Goal: Task Accomplishment & Management: Manage account settings

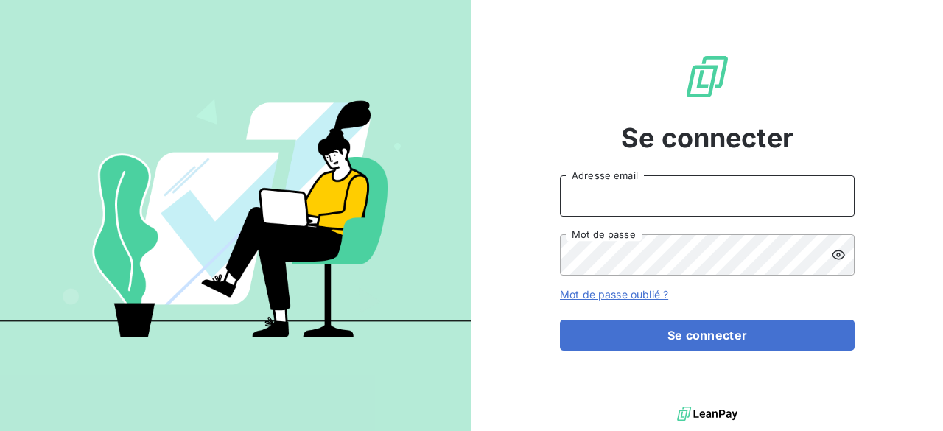
click at [670, 183] on input "Adresse email" at bounding box center [707, 195] width 295 height 41
type input "[EMAIL_ADDRESS][DOMAIN_NAME]"
click at [560, 320] on button "Se connecter" at bounding box center [707, 335] width 295 height 31
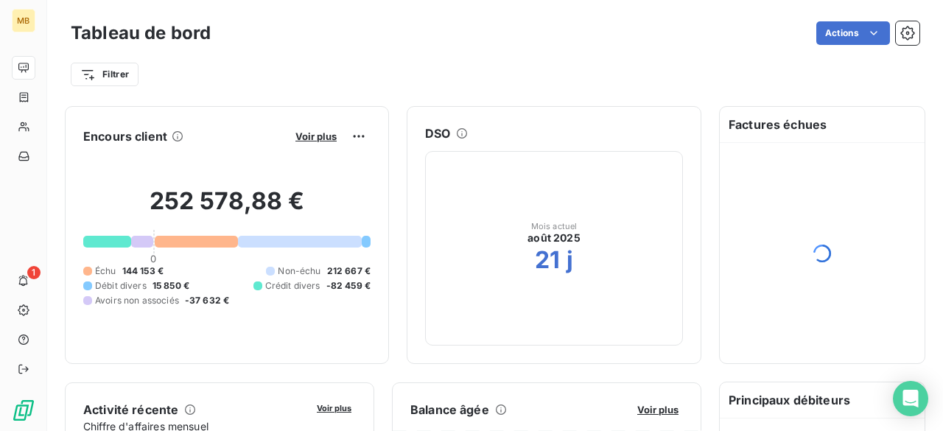
click at [35, 290] on div "1" at bounding box center [24, 281] width 24 height 24
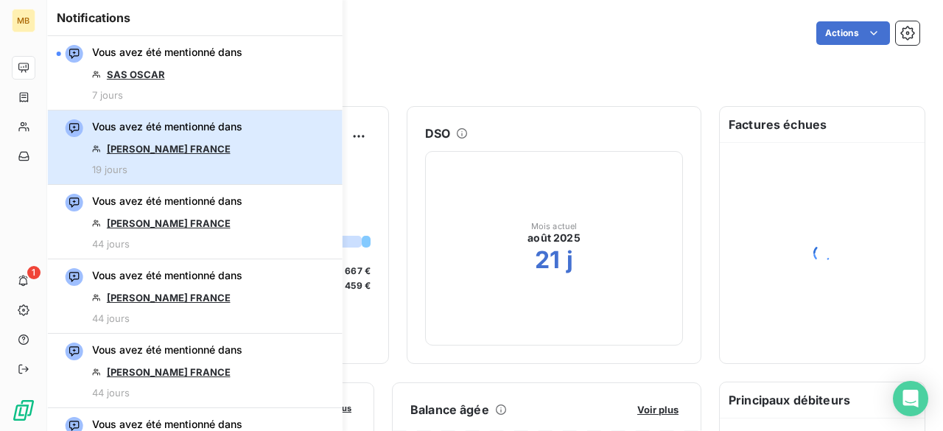
click at [231, 148] on div "Vous avez été mentionné dans SARL EDMUNDS FRANCE 19 jours" at bounding box center [167, 147] width 150 height 56
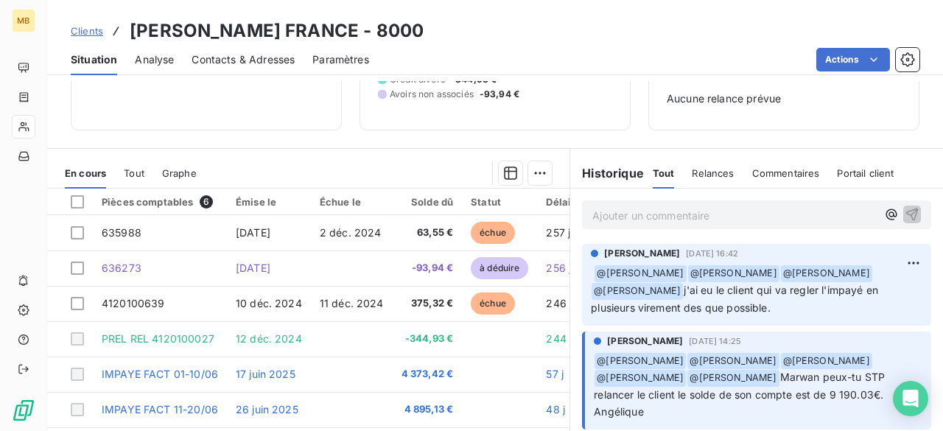
scroll to position [172, 0]
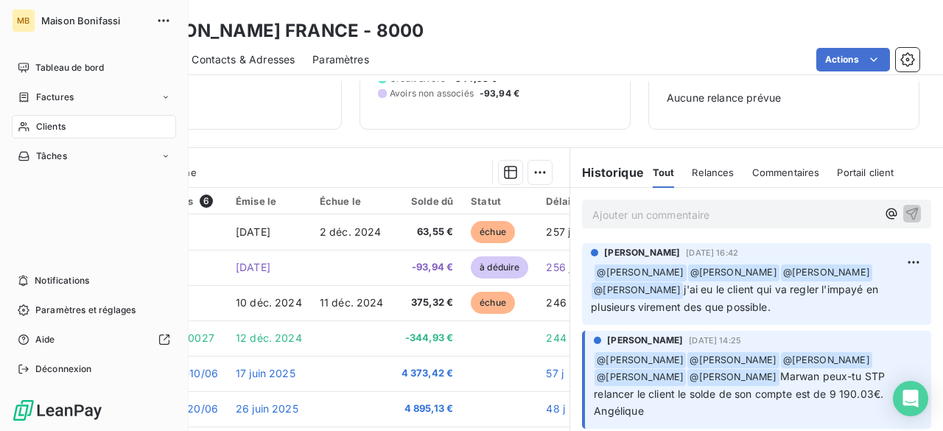
click at [29, 127] on icon at bounding box center [24, 127] width 13 height 12
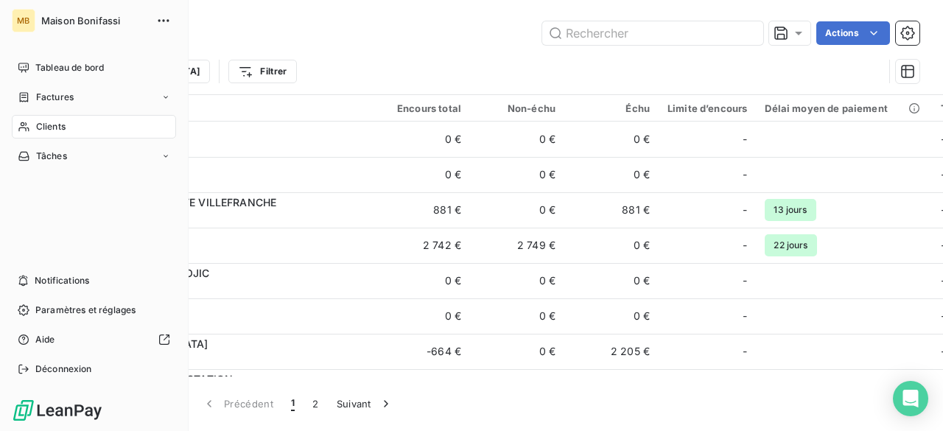
click at [68, 285] on span "Notifications" at bounding box center [62, 280] width 55 height 13
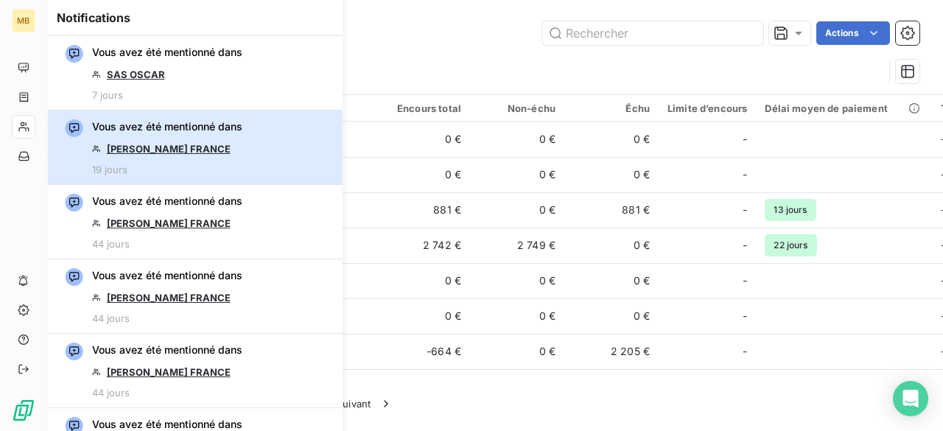
click at [293, 156] on button "Vous avez été mentionné dans SARL EDMUNDS FRANCE 19 jours" at bounding box center [195, 148] width 295 height 74
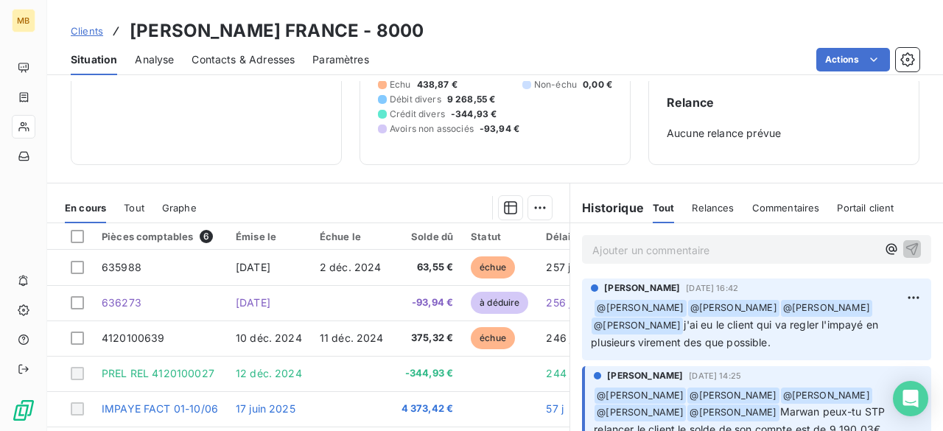
scroll to position [140, 0]
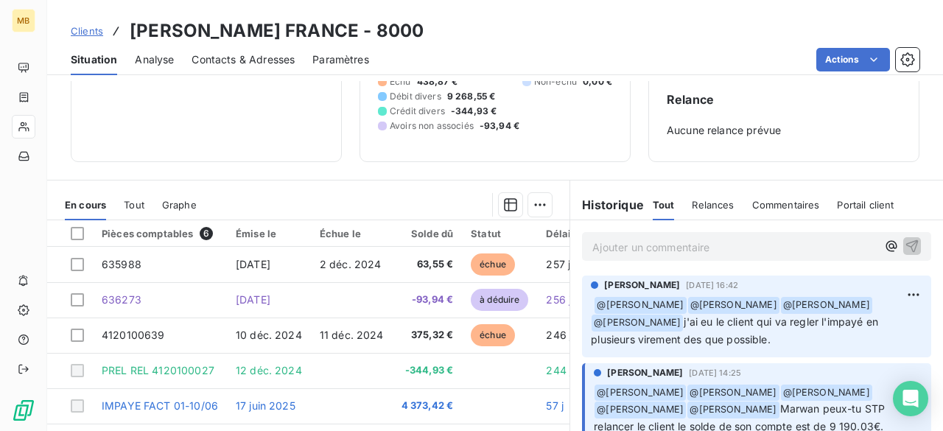
click at [885, 244] on icon "button" at bounding box center [890, 246] width 11 height 11
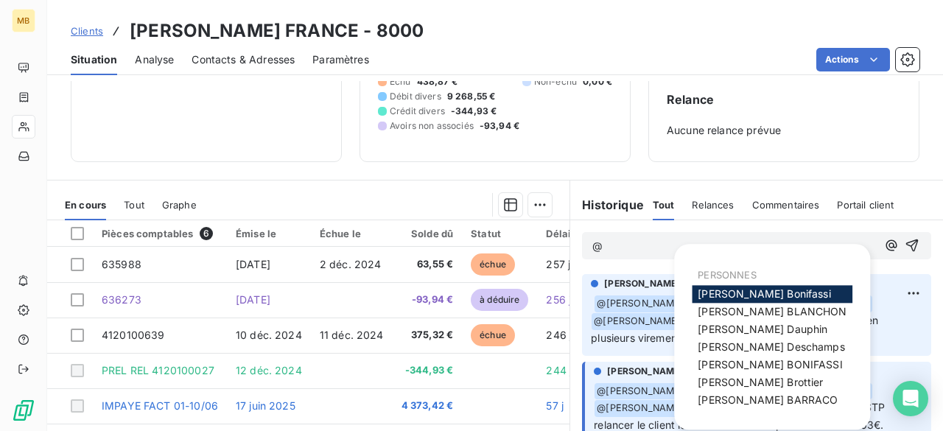
click at [729, 395] on span "Romain BARRACO" at bounding box center [768, 399] width 140 height 13
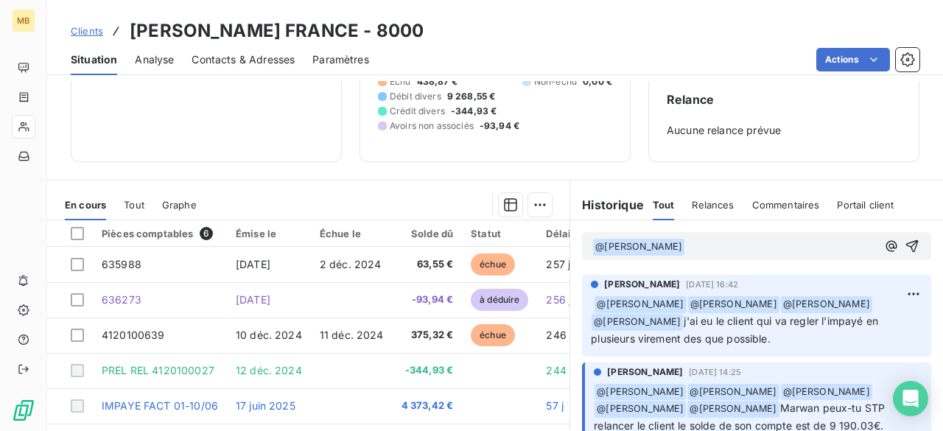
click at [884, 248] on icon "button" at bounding box center [891, 246] width 15 height 15
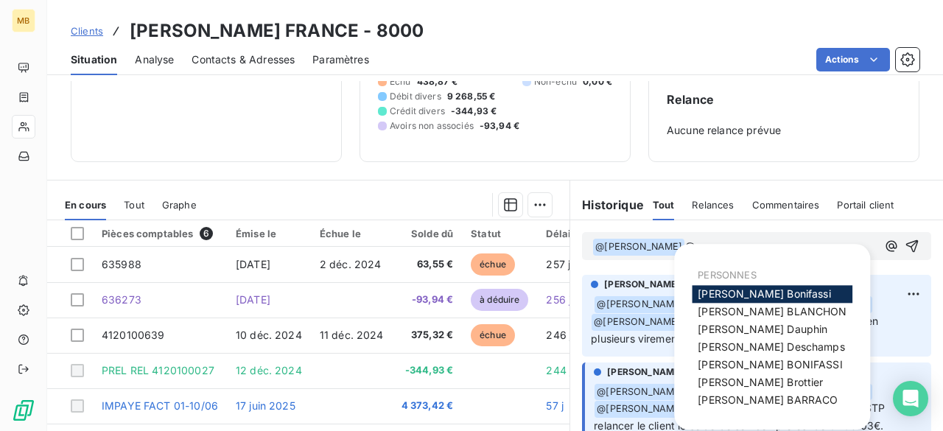
click at [743, 378] on span "Mélissa Brottier" at bounding box center [760, 382] width 125 height 13
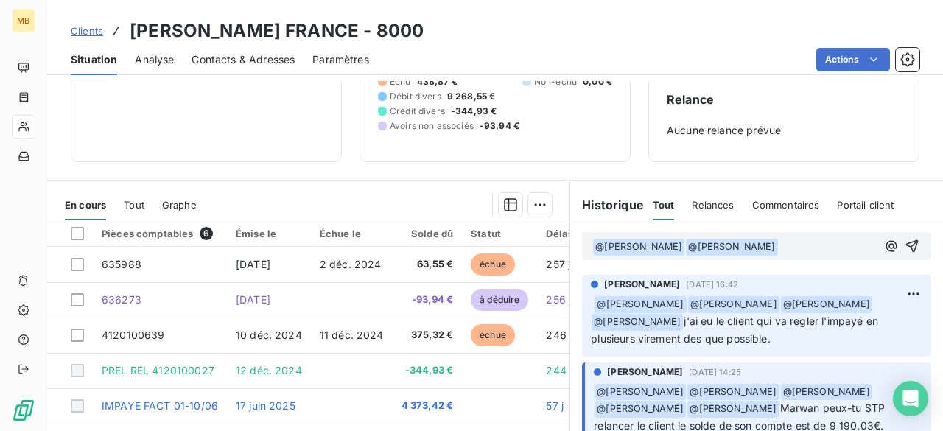
click at [884, 243] on icon "button" at bounding box center [891, 246] width 15 height 15
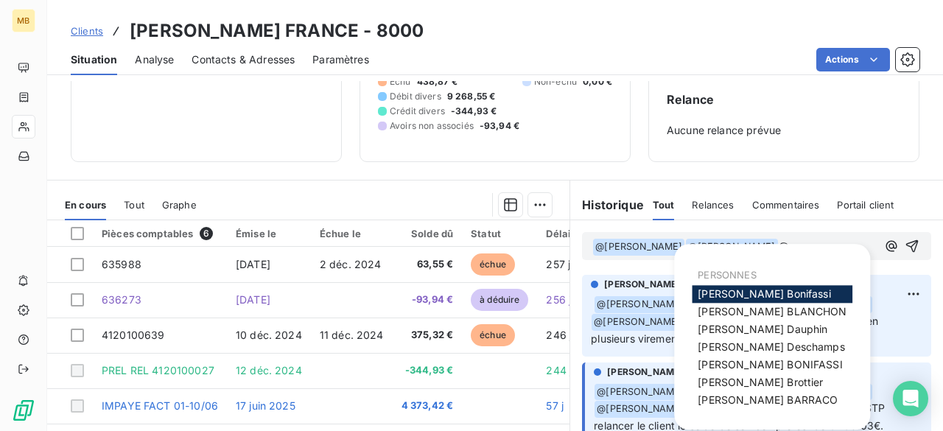
click at [773, 341] on span "Julia Deschamps" at bounding box center [771, 346] width 147 height 13
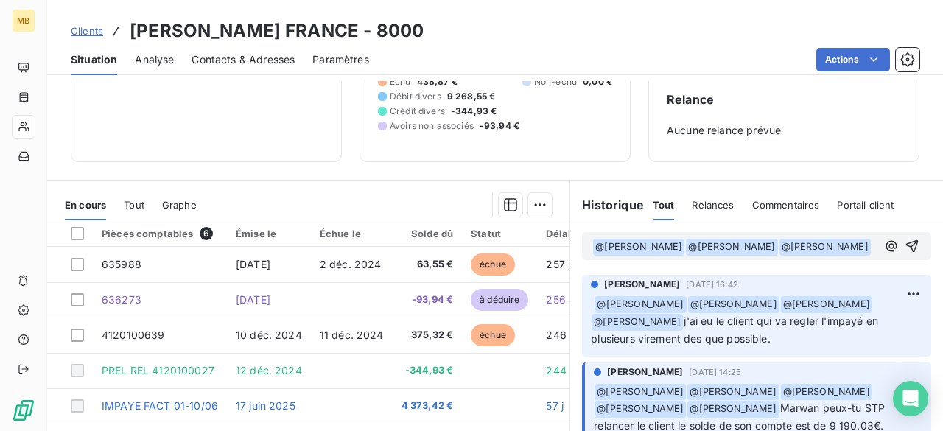
click at [883, 253] on button "button" at bounding box center [892, 246] width 18 height 18
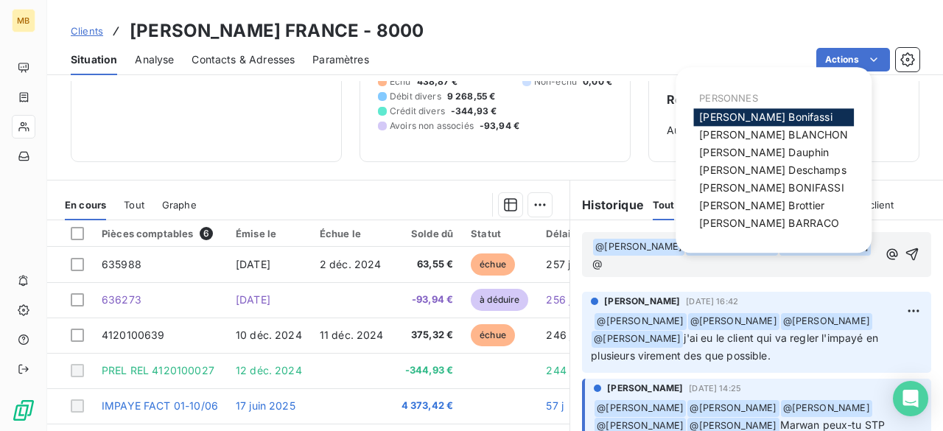
click at [755, 136] on span "Elodie BLANCHON" at bounding box center [773, 134] width 149 height 13
click at [888, 246] on button "button" at bounding box center [895, 255] width 15 height 18
click at [725, 155] on span "Franck Dauphin" at bounding box center [769, 152] width 130 height 13
